Goal: Task Accomplishment & Management: Use online tool/utility

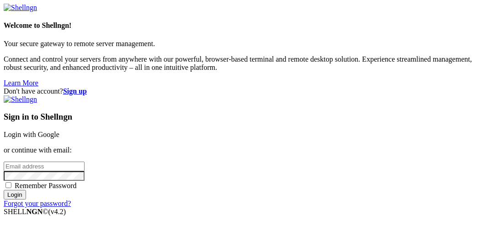
drag, startPoint x: 0, startPoint y: 0, endPoint x: 225, endPoint y: 197, distance: 298.9
click at [77, 189] on span "Remember Password" at bounding box center [46, 186] width 62 height 8
click at [11, 188] on input "Remember Password" at bounding box center [8, 185] width 6 height 6
checkbox input "true"
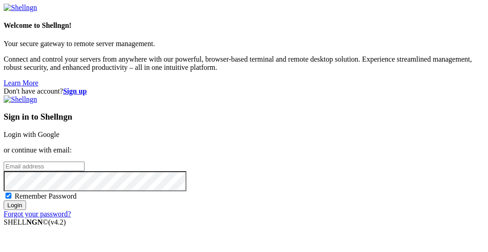
click at [84, 162] on input "email" at bounding box center [44, 167] width 81 height 10
type input "[EMAIL_ADDRESS][DOMAIN_NAME]"
click at [4, 200] on input "Login" at bounding box center [15, 205] width 22 height 10
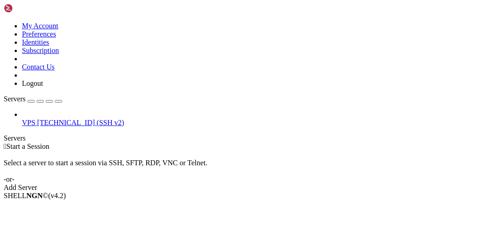
click at [35, 119] on span "VPS" at bounding box center [28, 123] width 13 height 8
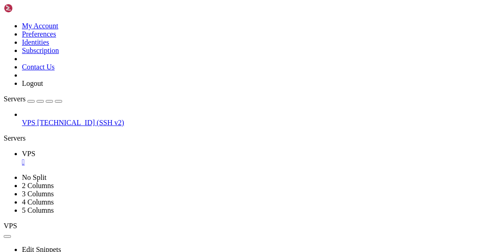
scroll to position [16, 0]
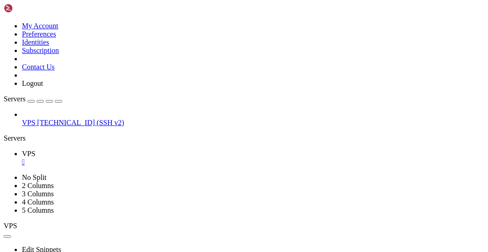
drag, startPoint x: 131, startPoint y: 346, endPoint x: 7, endPoint y: 346, distance: 123.7
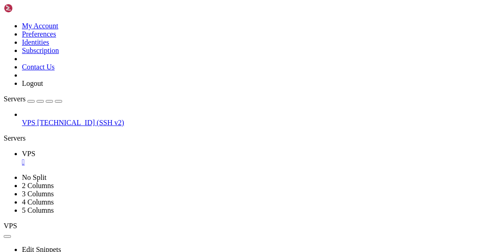
scroll to position [3673, 0]
drag, startPoint x: 129, startPoint y: 459, endPoint x: 344, endPoint y: 456, distance: 215.5
drag, startPoint x: 343, startPoint y: 449, endPoint x: 94, endPoint y: 457, distance: 249.4
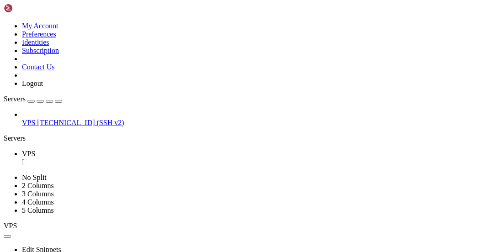
scroll to position [4561, 0]
drag, startPoint x: 131, startPoint y: 343, endPoint x: 71, endPoint y: 345, distance: 59.4
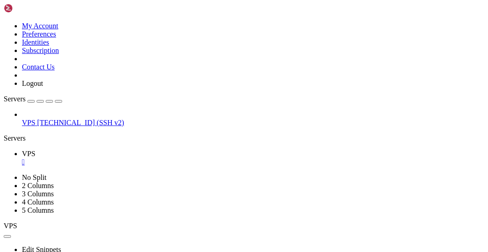
drag, startPoint x: 131, startPoint y: 345, endPoint x: 8, endPoint y: 343, distance: 122.4
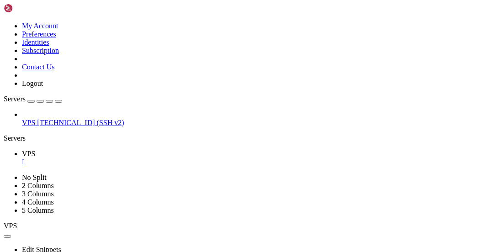
scroll to position [9179, 0]
drag, startPoint x: 129, startPoint y: 344, endPoint x: 6, endPoint y: 344, distance: 123.3
drag, startPoint x: 129, startPoint y: 344, endPoint x: 8, endPoint y: 344, distance: 121.4
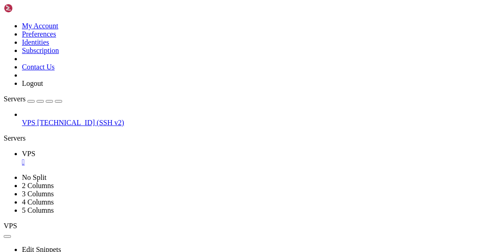
drag, startPoint x: 321, startPoint y: 368, endPoint x: 36, endPoint y: 367, distance: 285.8
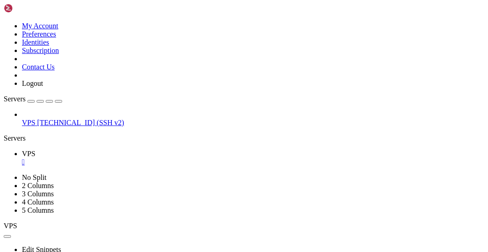
scroll to position [17979, 0]
drag, startPoint x: 292, startPoint y: 492, endPoint x: 168, endPoint y: 493, distance: 124.2
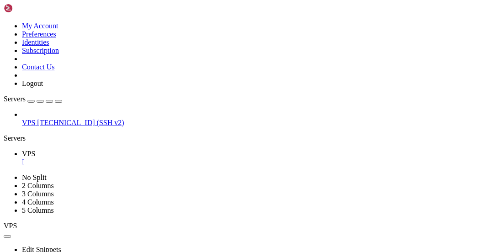
scroll to position [18053, 0]
drag, startPoint x: 319, startPoint y: 458, endPoint x: 219, endPoint y: 457, distance: 100.0
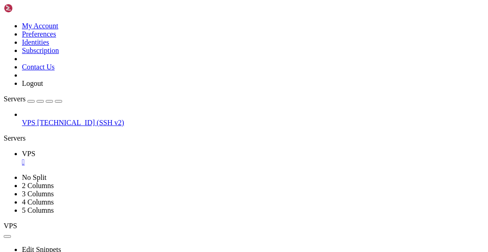
scroll to position [18530, 0]
